Goal: Task Accomplishment & Management: Use online tool/utility

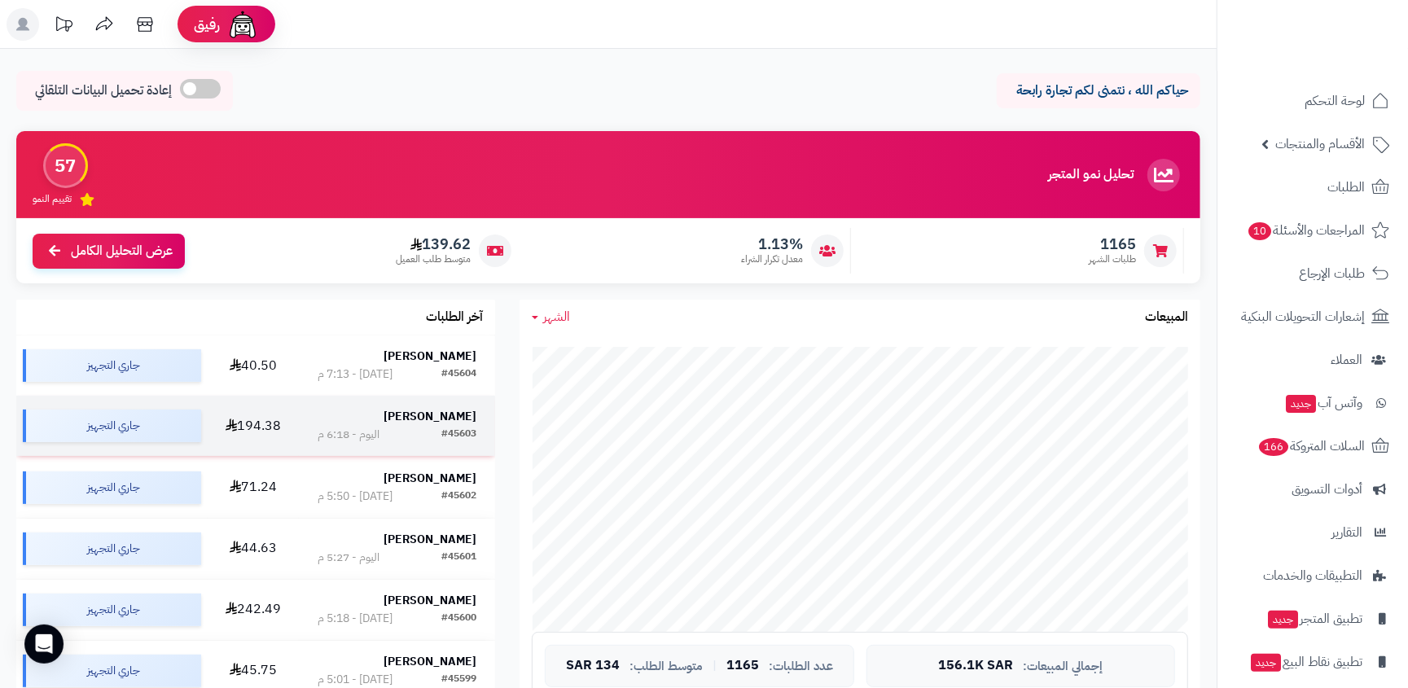
click at [438, 419] on strong "[PERSON_NAME]" at bounding box center [430, 416] width 93 height 17
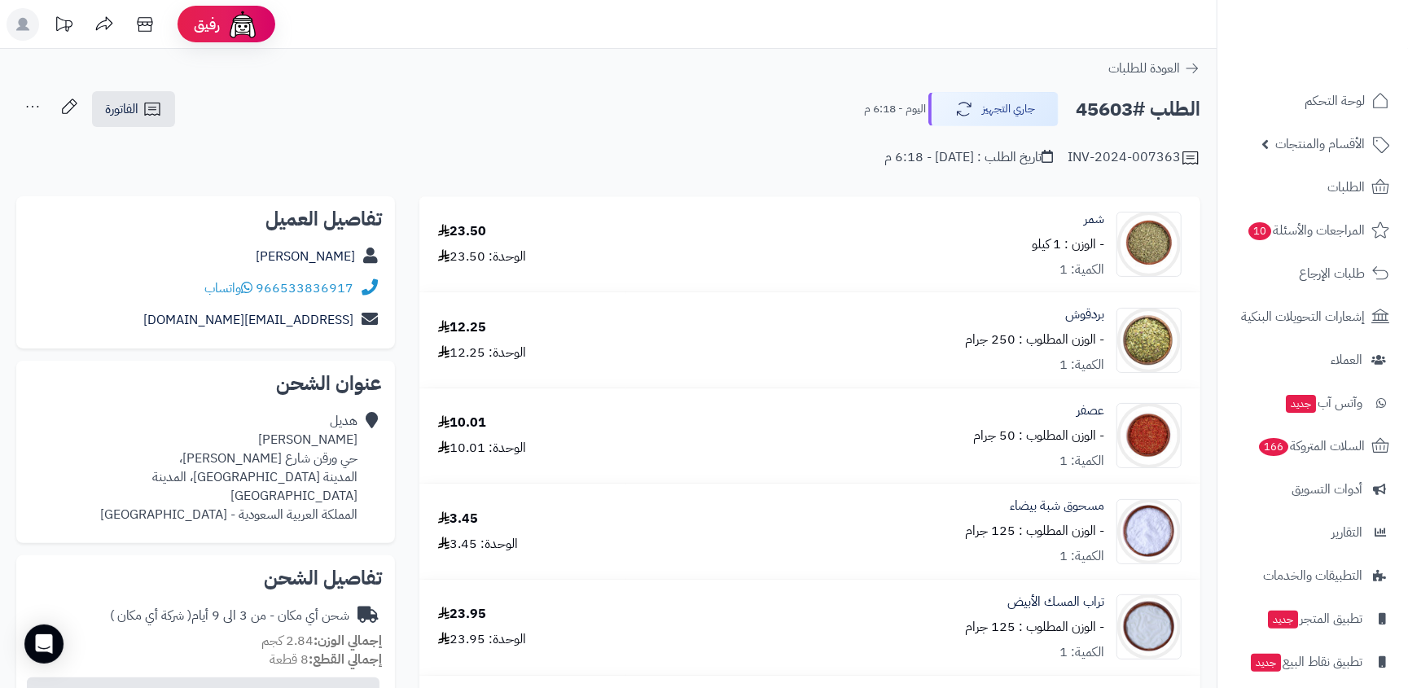
scroll to position [731, 0]
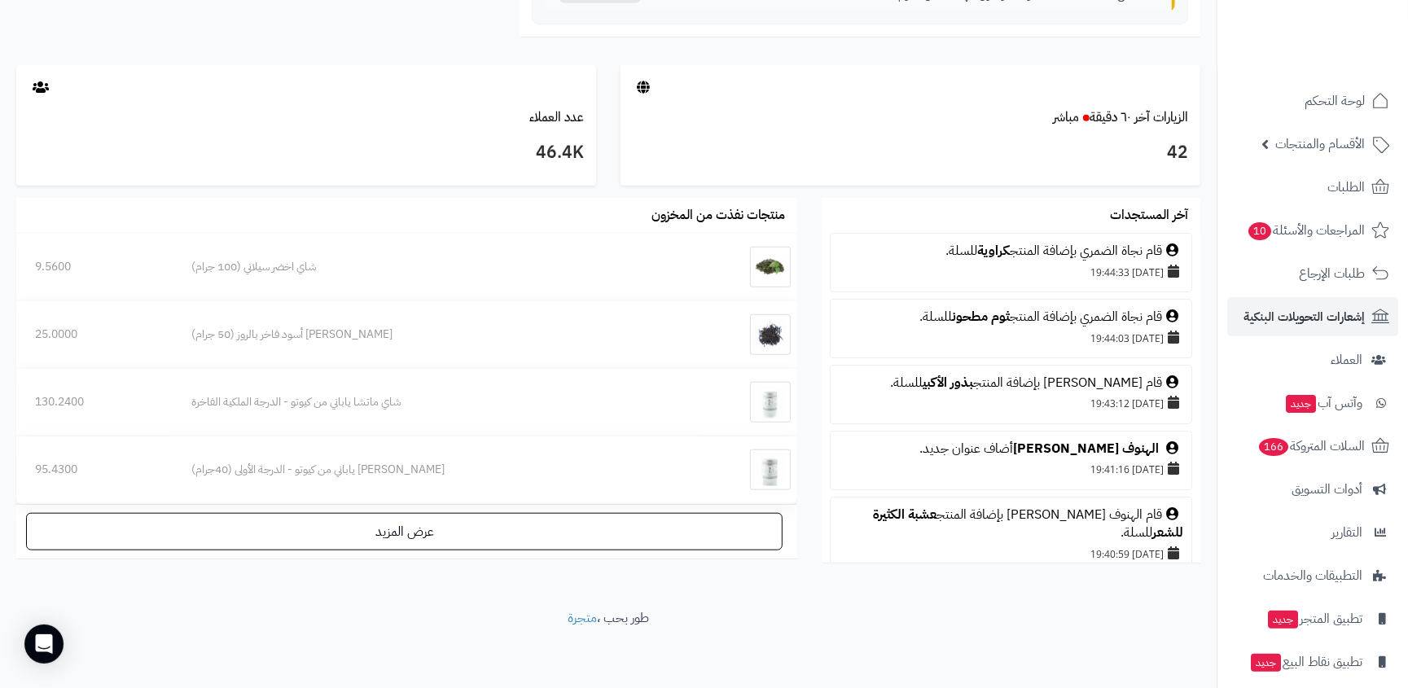
scroll to position [613, 0]
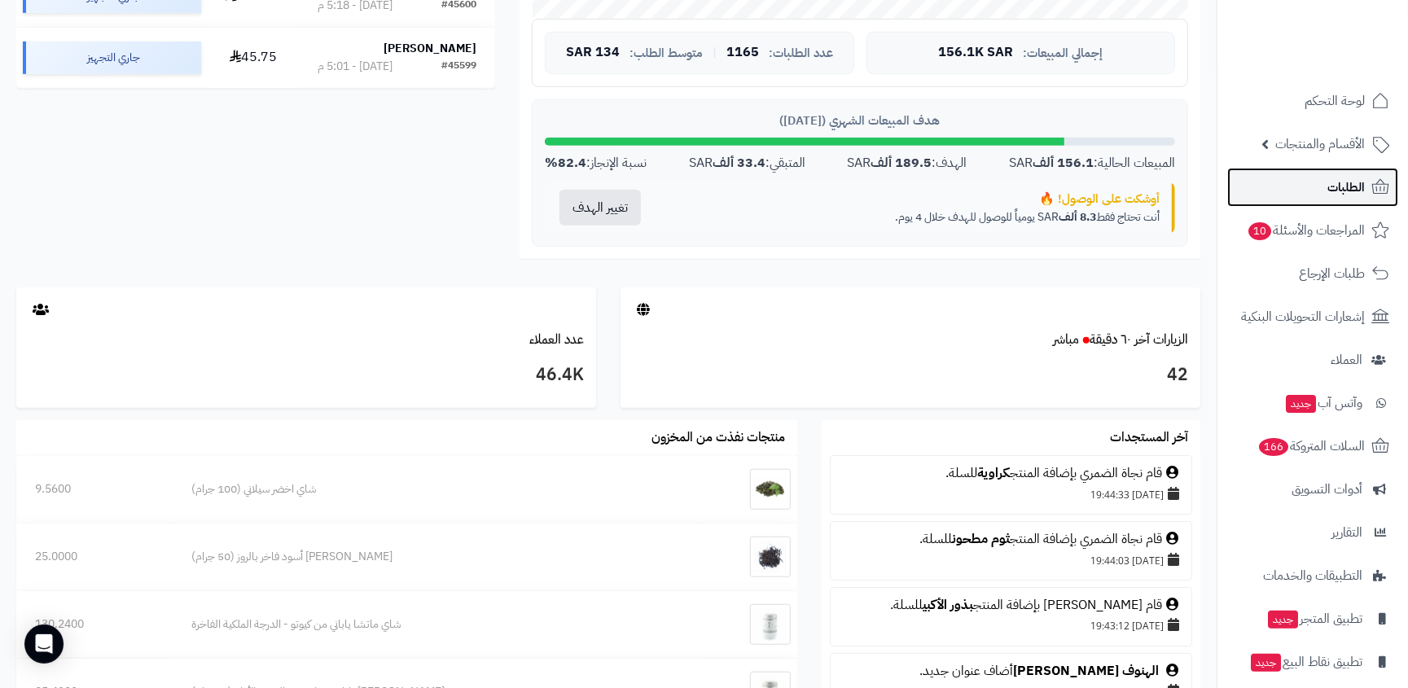
click at [1321, 173] on link "الطلبات" at bounding box center [1312, 187] width 171 height 39
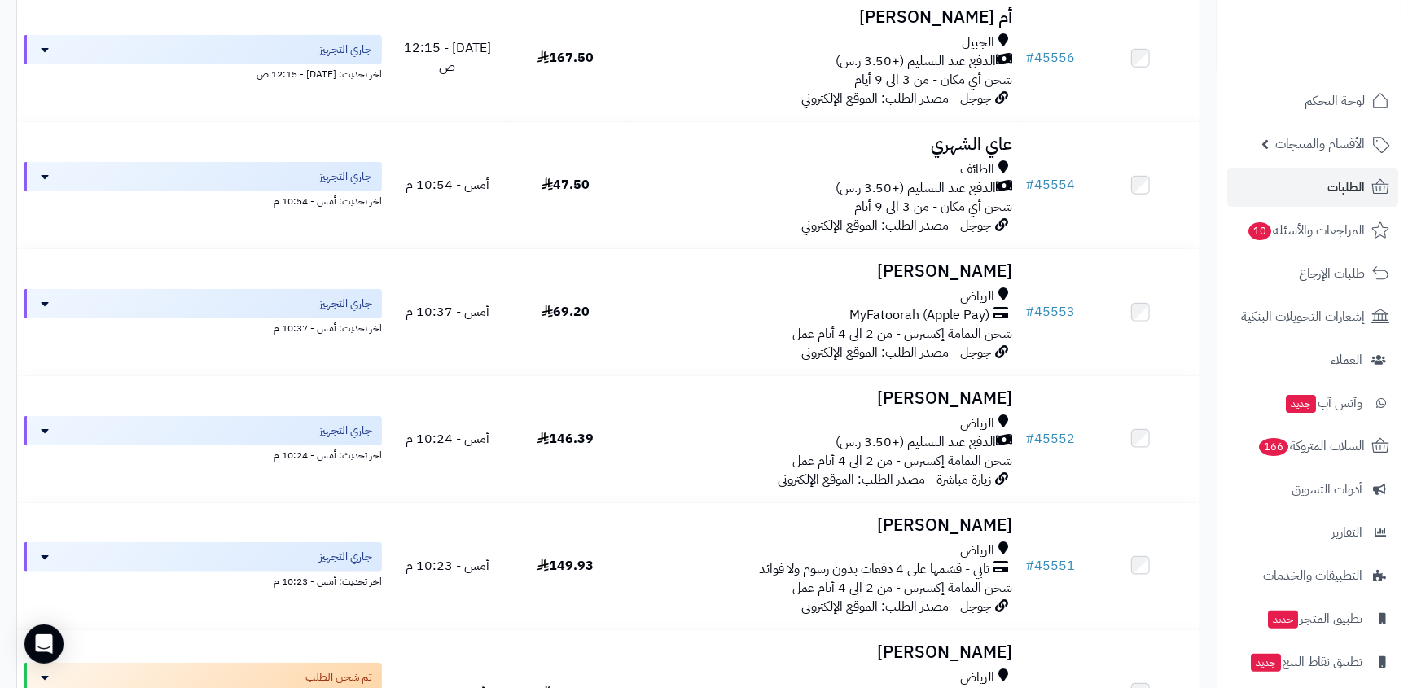
scroll to position [5443, 0]
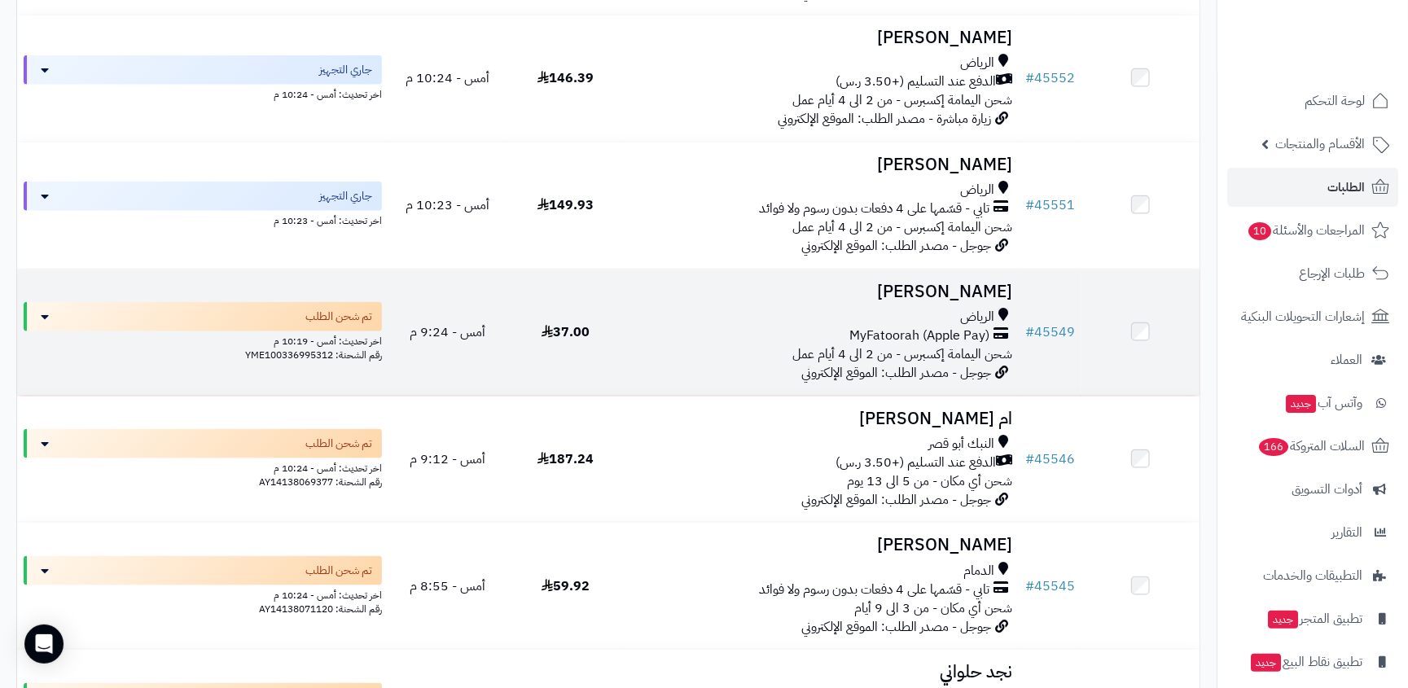
click at [997, 336] on icon at bounding box center [1000, 336] width 15 height 19
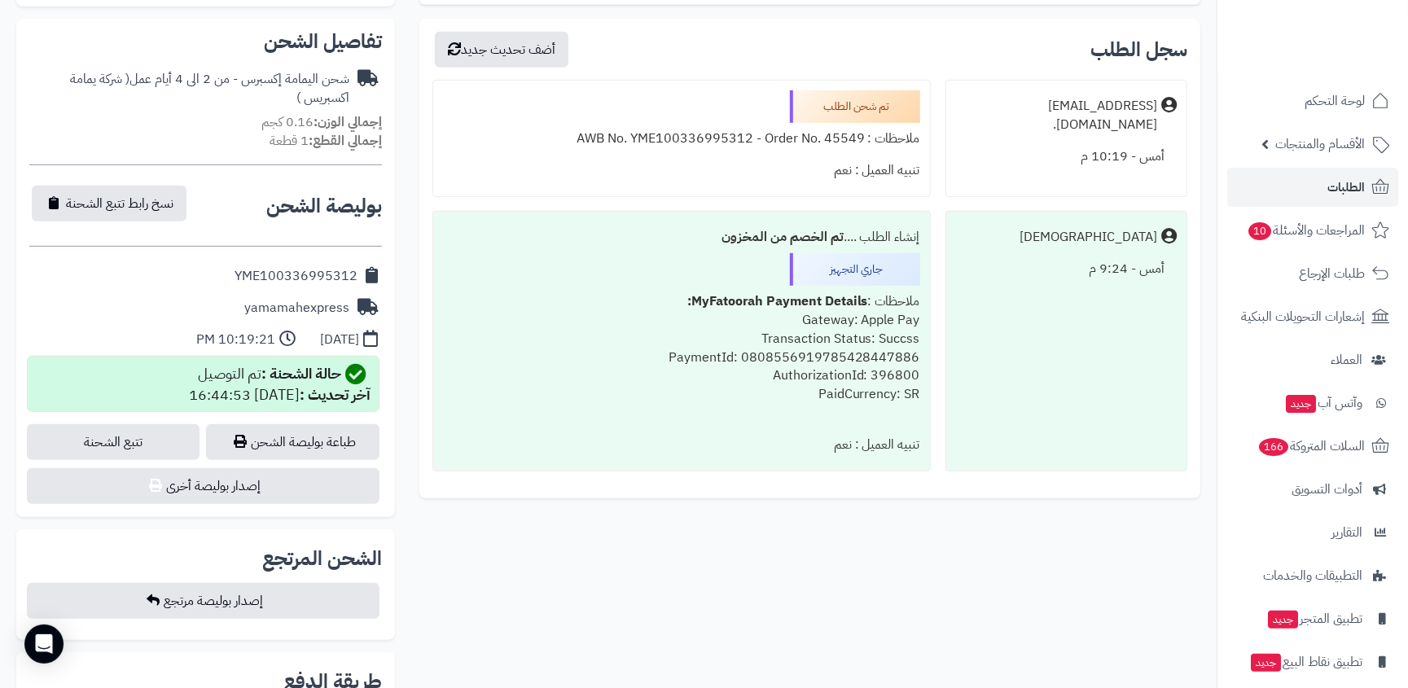
scroll to position [664, 0]
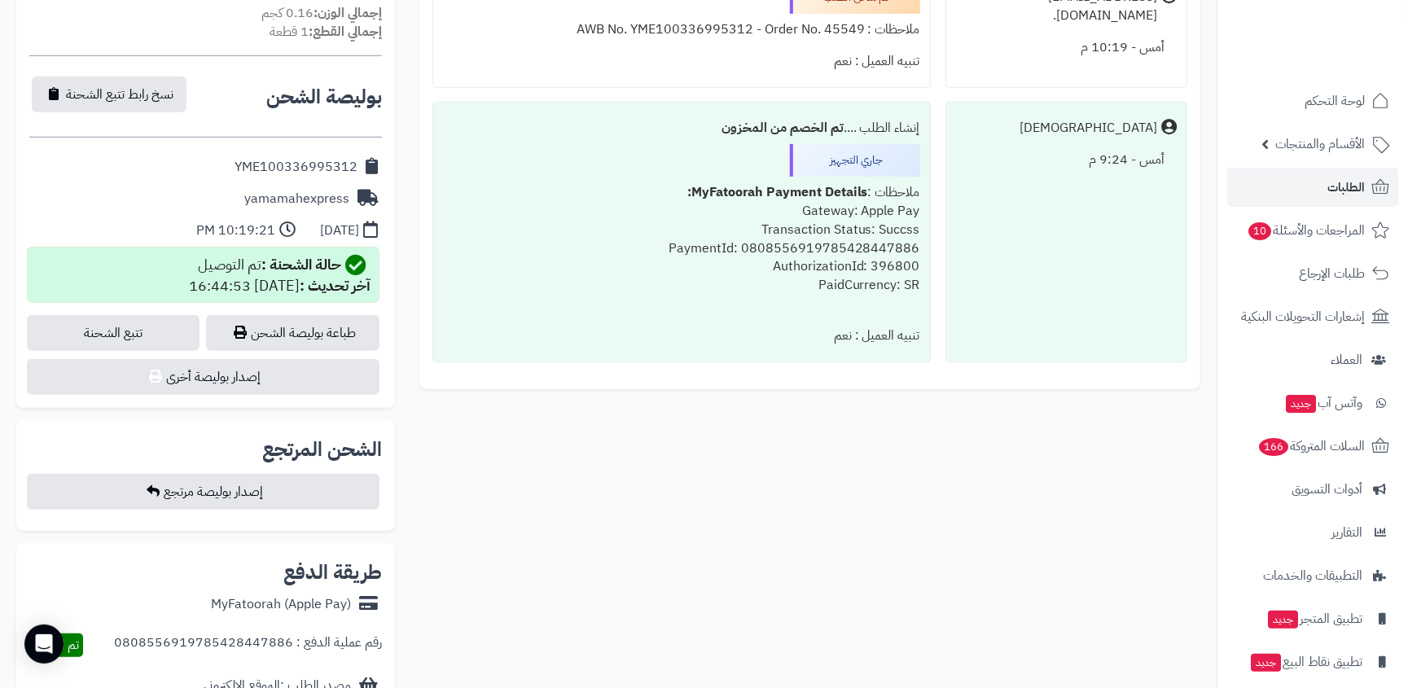
click at [295, 195] on div "yamamahexpress" at bounding box center [296, 199] width 105 height 19
click at [309, 147] on div "**********" at bounding box center [205, 159] width 379 height 499
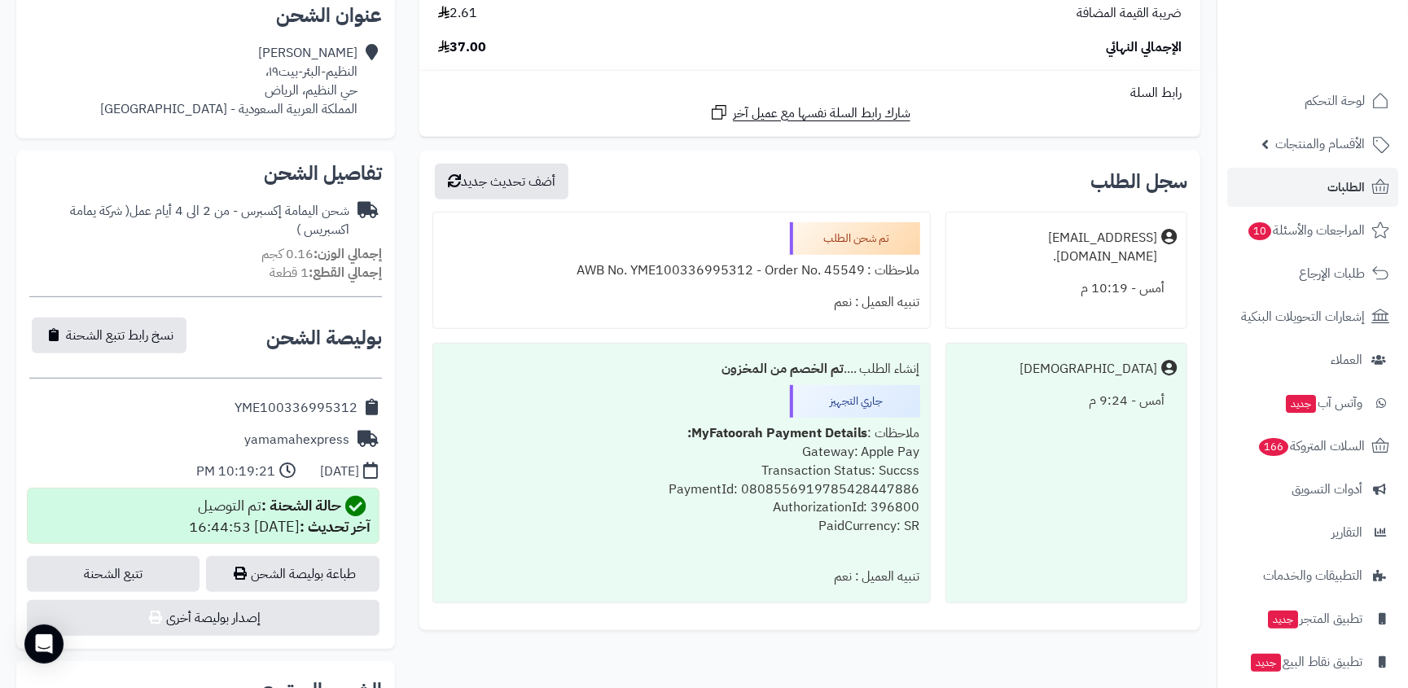
scroll to position [422, 0]
click at [280, 213] on div "شحن اليمامة إكسبرس - من 2 الى 4 أيام عمل ( شركة يمامة اكسبريس )" at bounding box center [189, 222] width 320 height 37
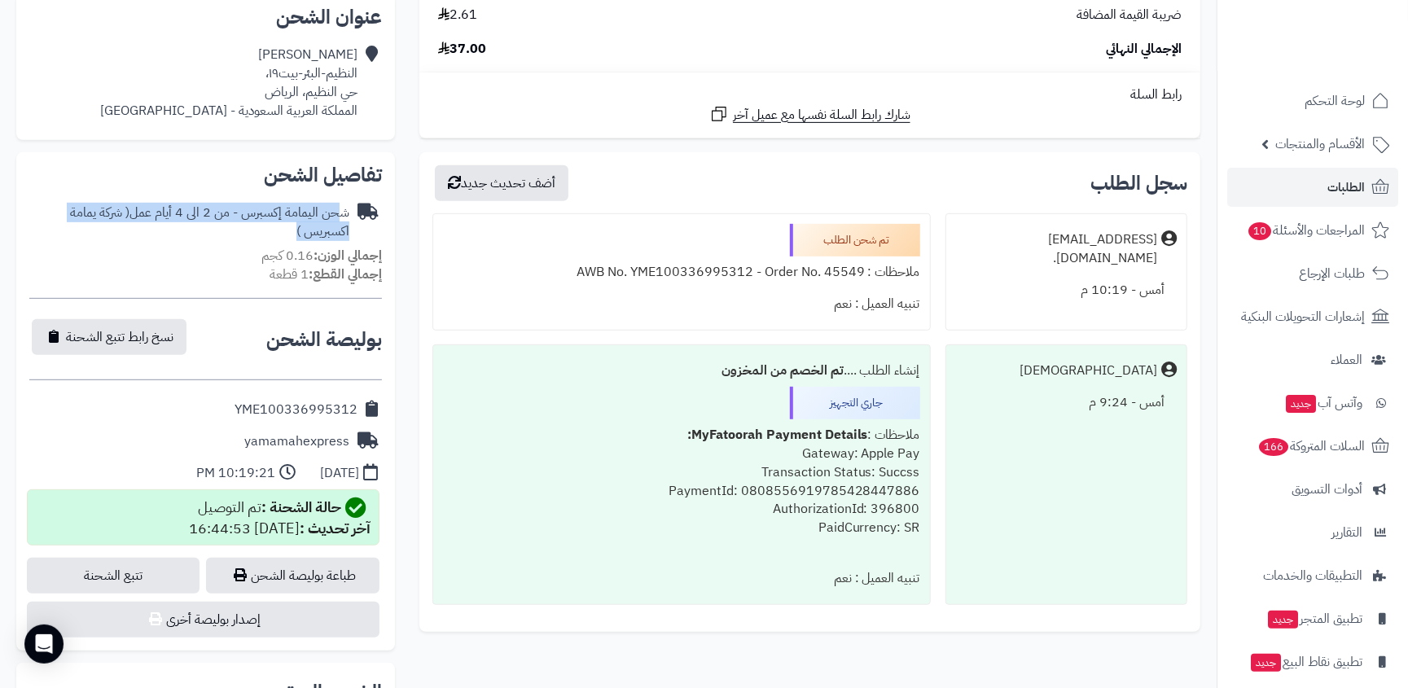
click at [217, 228] on div "شحن اليمامة إكسبرس - من 2 الى 4 أيام عمل ( شركة يمامة اكسبريس )" at bounding box center [189, 222] width 320 height 37
click at [188, 228] on div "شحن اليمامة إكسبرس - من 2 الى 4 أيام عمل ( شركة يمامة اكسبريس )" at bounding box center [189, 222] width 320 height 37
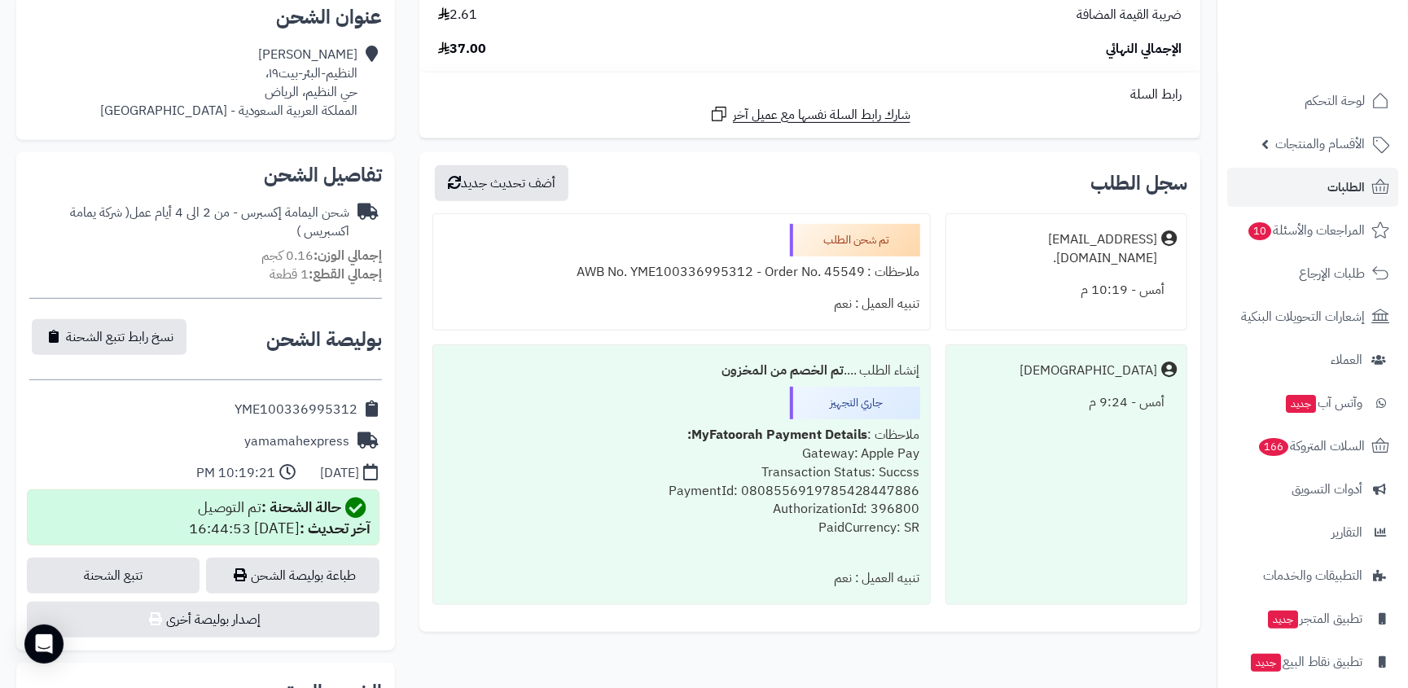
click at [188, 228] on div "شحن اليمامة إكسبرس - من 2 الى 4 أيام عمل ( شركة يمامة اكسبريس )" at bounding box center [189, 222] width 320 height 37
click at [255, 228] on div "شحن اليمامة إكسبرس - من 2 الى 4 أيام عمل ( شركة يمامة اكسبريس )" at bounding box center [189, 222] width 320 height 37
click at [301, 220] on span "( شركة يمامة اكسبريس )" at bounding box center [209, 222] width 279 height 38
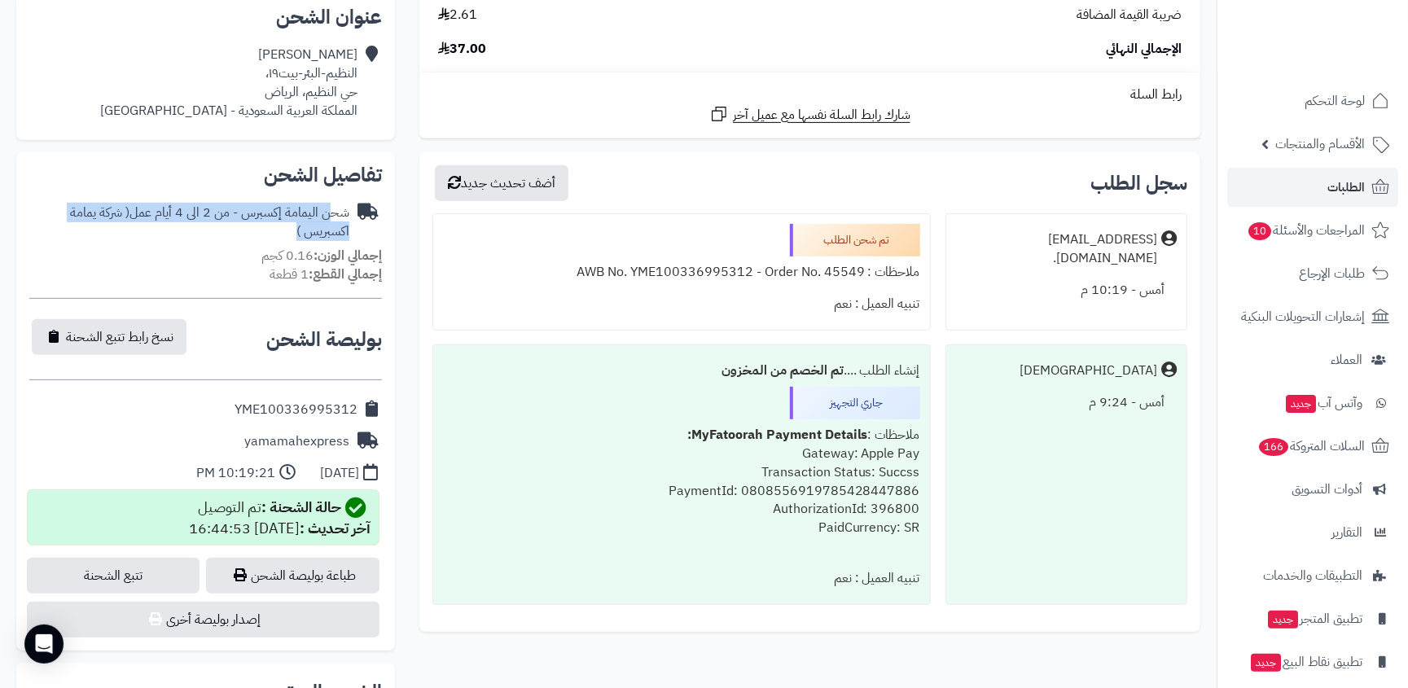
drag, startPoint x: 339, startPoint y: 210, endPoint x: 245, endPoint y: 227, distance: 95.2
click at [246, 227] on div "شحن اليمامة إكسبرس - من 2 الى 4 أيام عمل ( شركة يمامة اكسبريس )" at bounding box center [189, 222] width 320 height 37
click at [243, 313] on div "**********" at bounding box center [205, 339] width 353 height 53
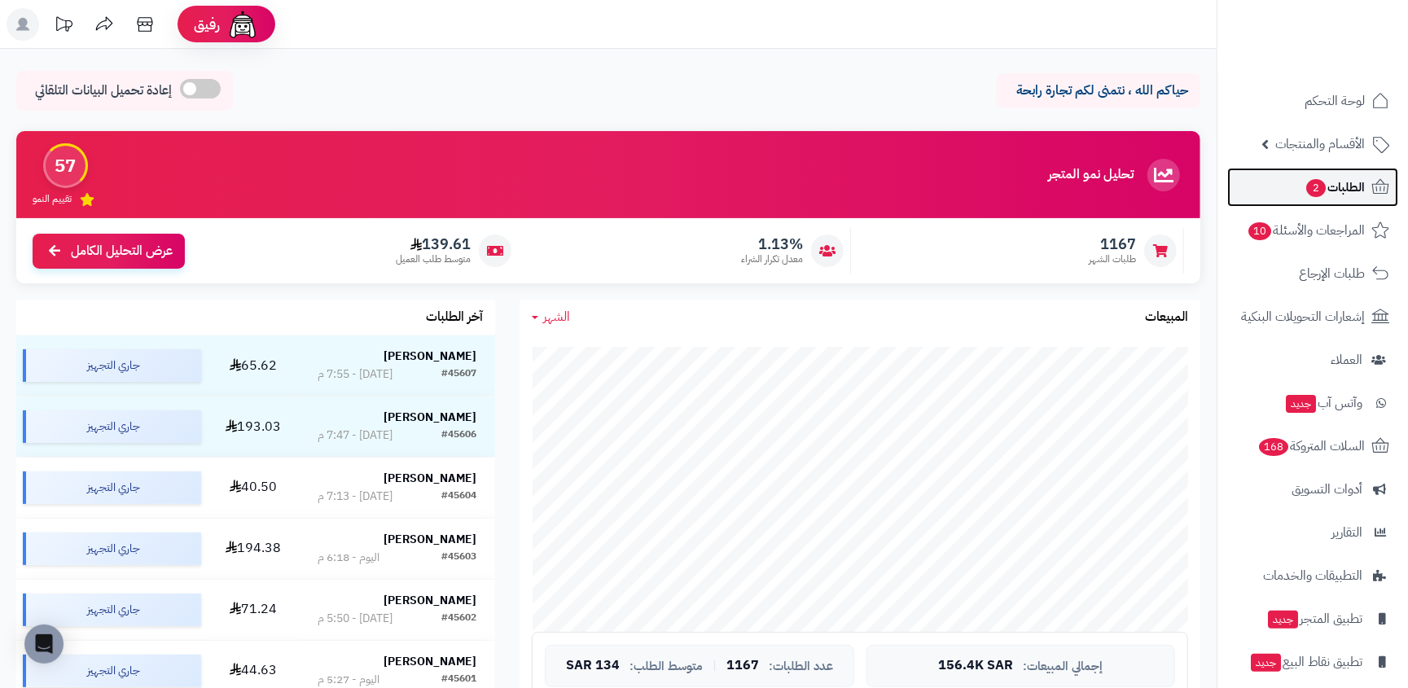
click at [1311, 187] on span "2" at bounding box center [1316, 188] width 20 height 18
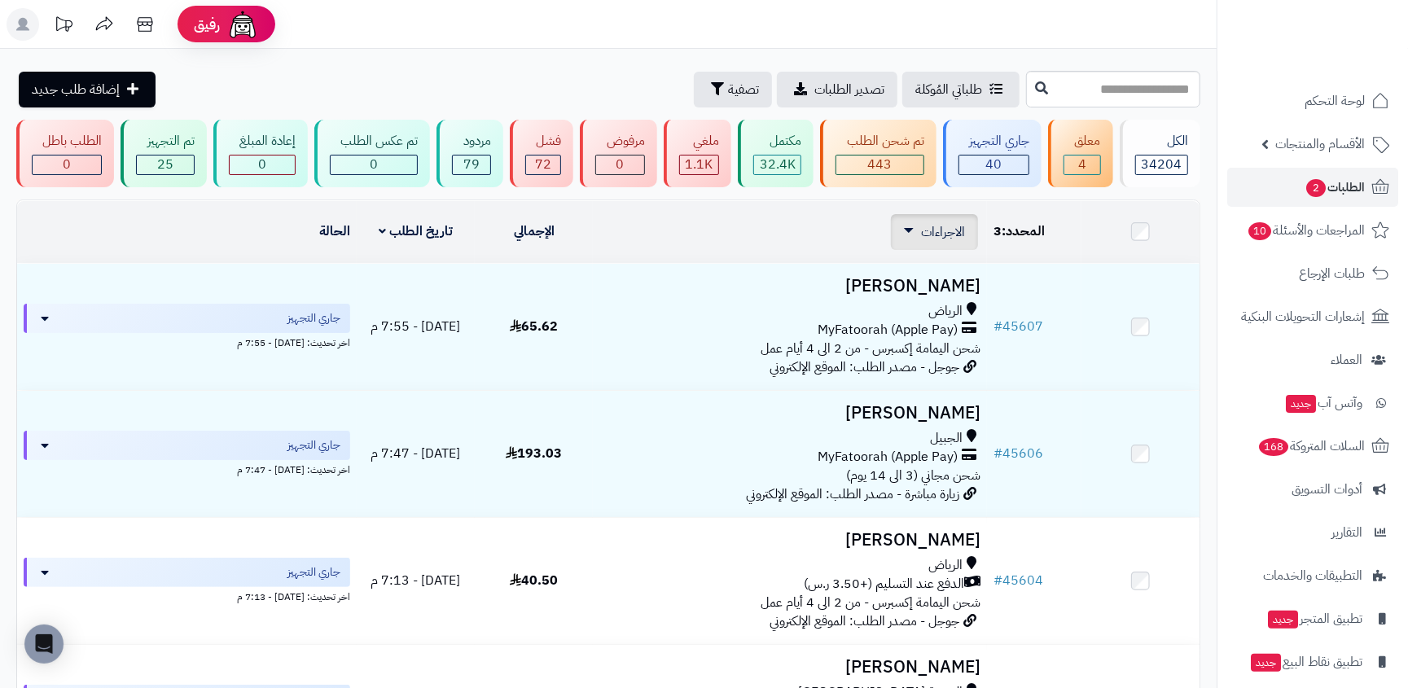
click at [940, 227] on span "الاجراءات" at bounding box center [943, 232] width 44 height 20
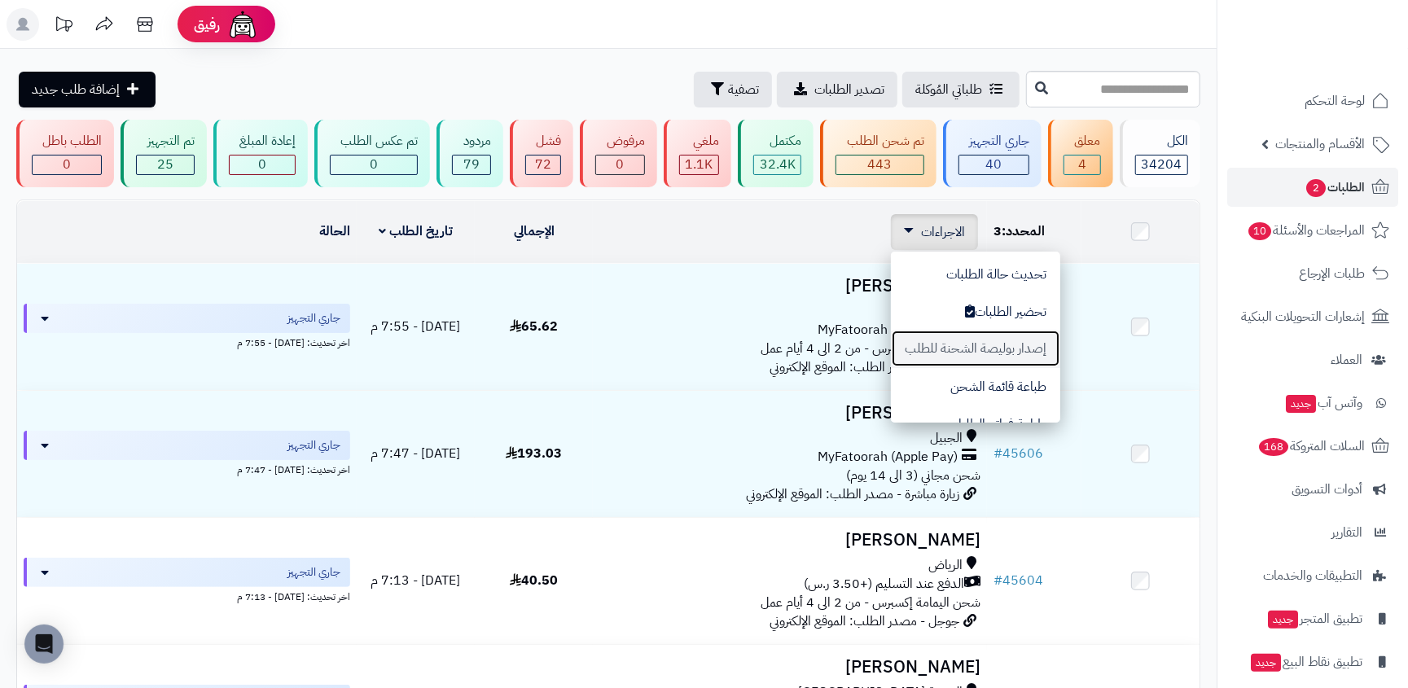
click at [954, 353] on button "إصدار بوليصة الشحنة للطلب" at bounding box center [975, 348] width 169 height 37
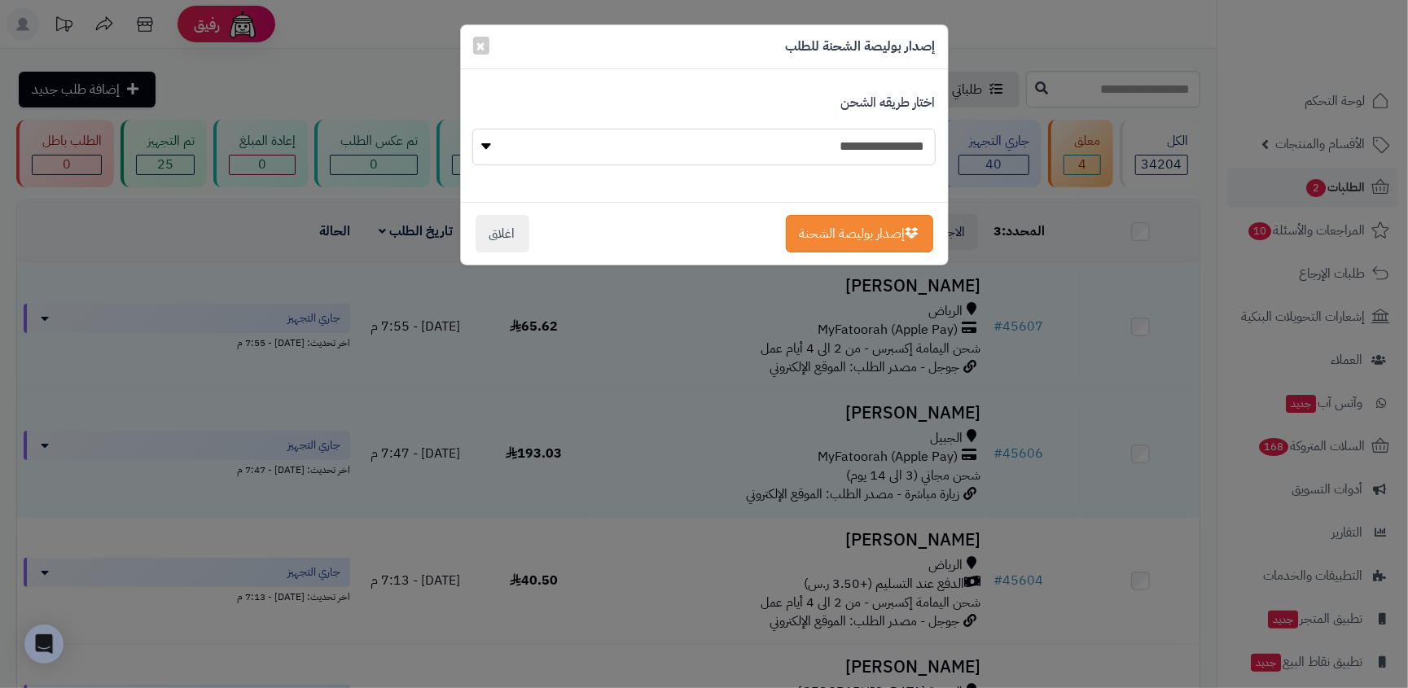
click at [839, 149] on select "**********" at bounding box center [703, 147] width 463 height 37
click at [505, 219] on button "اغلاق" at bounding box center [503, 232] width 54 height 37
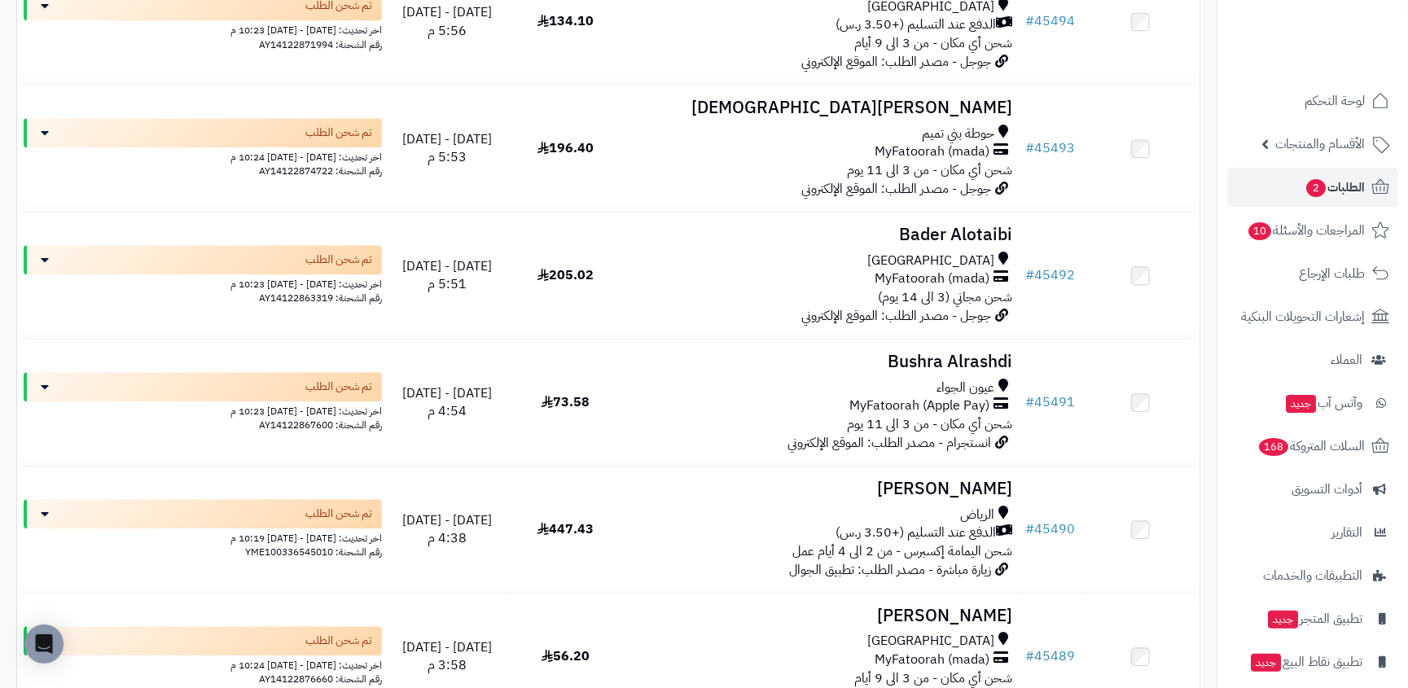
scroll to position [12486, 0]
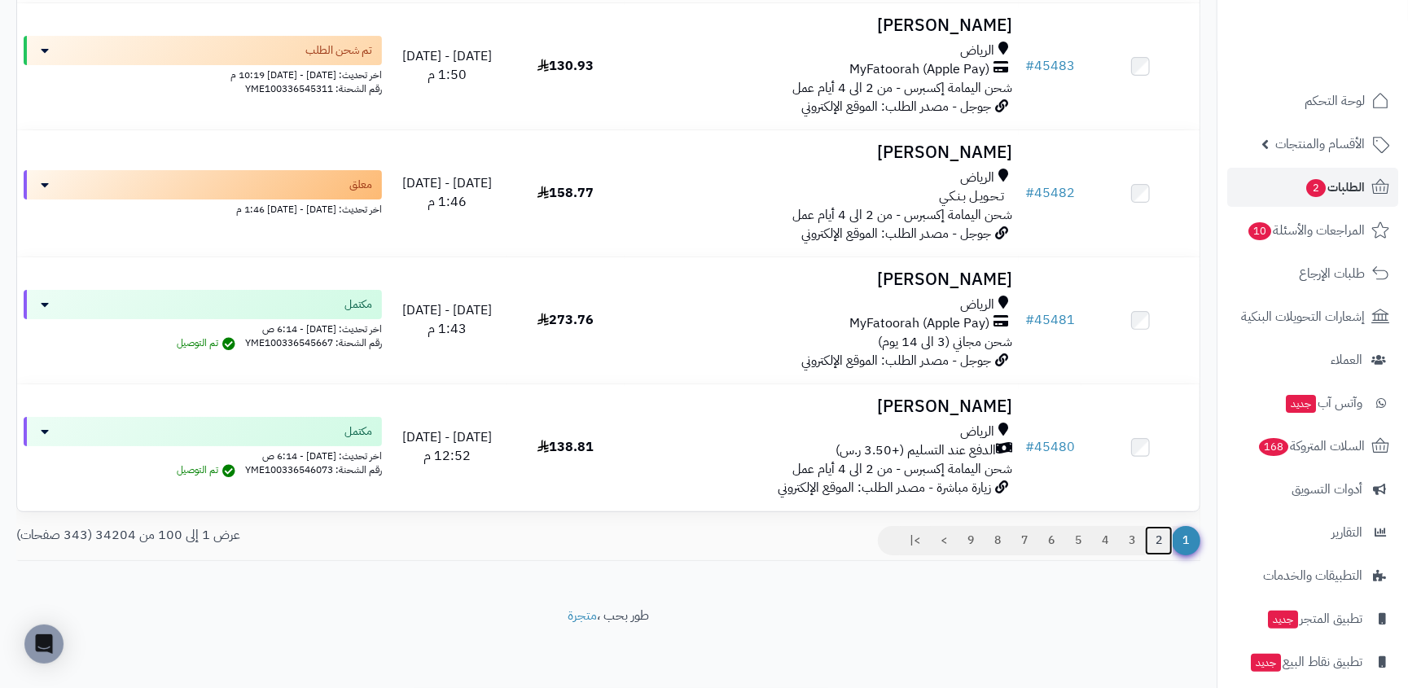
click at [1166, 539] on link "2" at bounding box center [1159, 540] width 28 height 29
